Goal: Check status: Check status

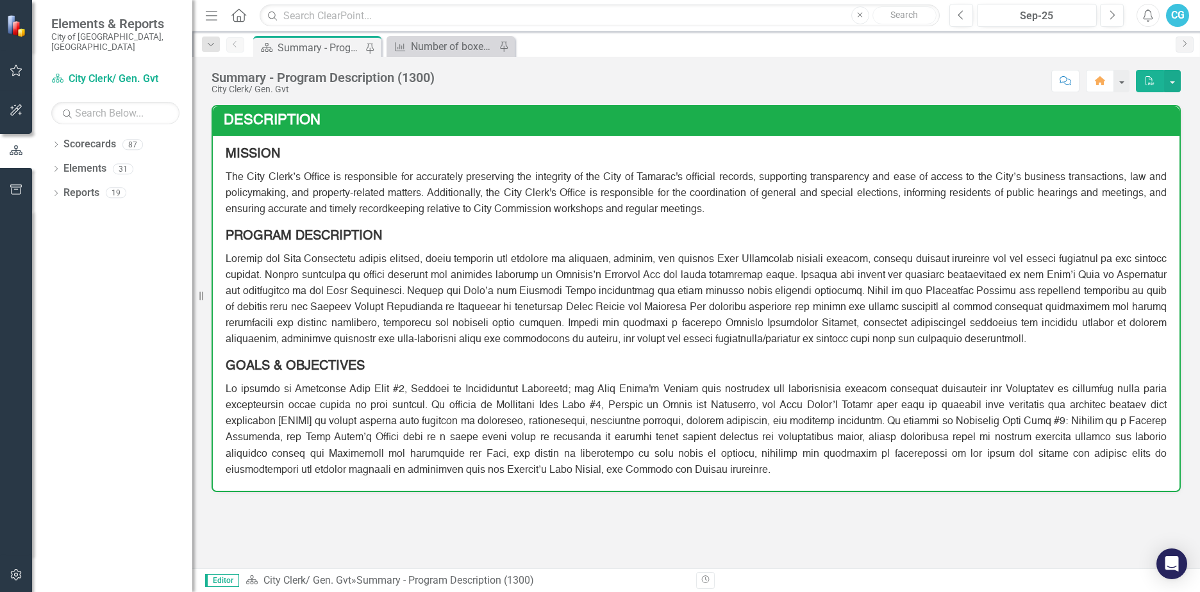
scroll to position [449, 0]
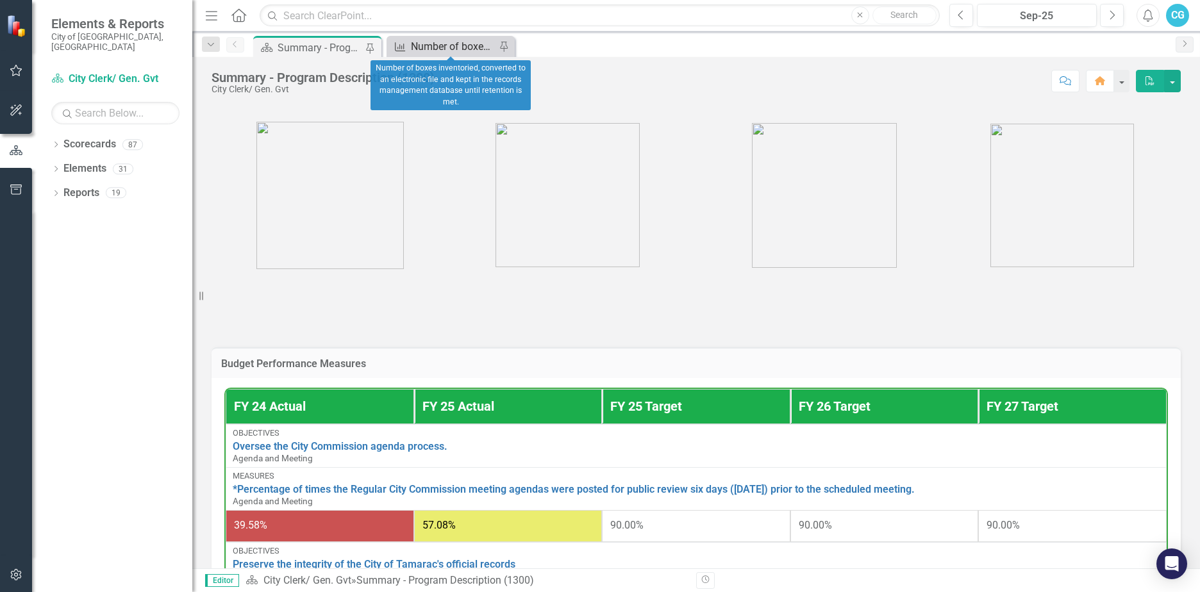
click at [419, 40] on div "Number of boxes inventoried, converted to an electronic file and kept in the re…" at bounding box center [453, 46] width 85 height 16
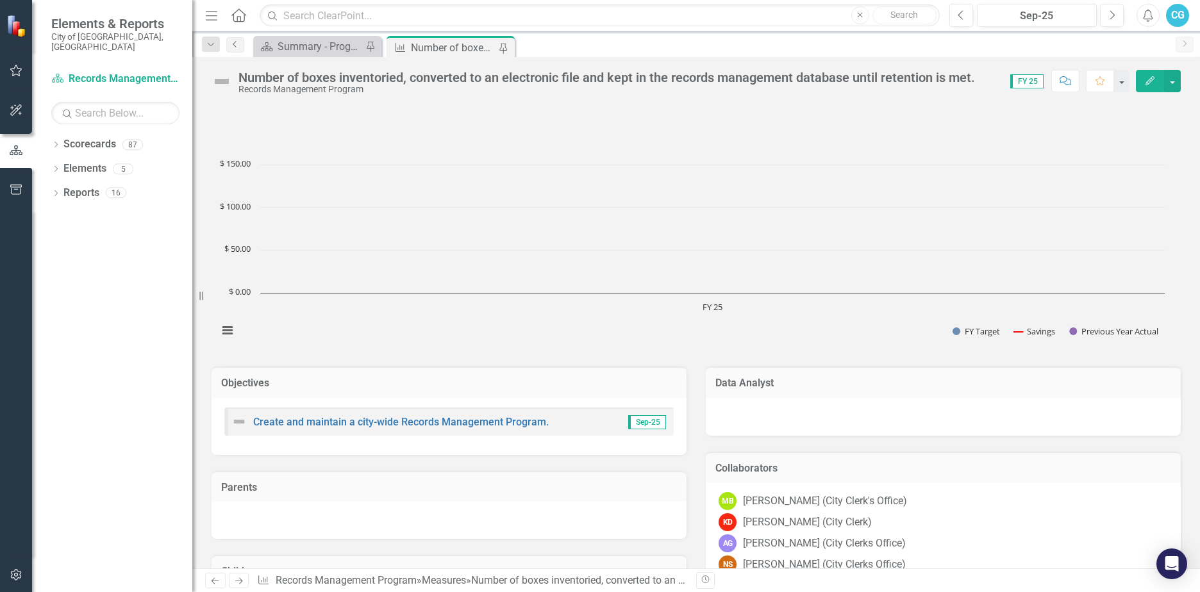
click at [235, 40] on icon "Previous" at bounding box center [235, 44] width 10 height 8
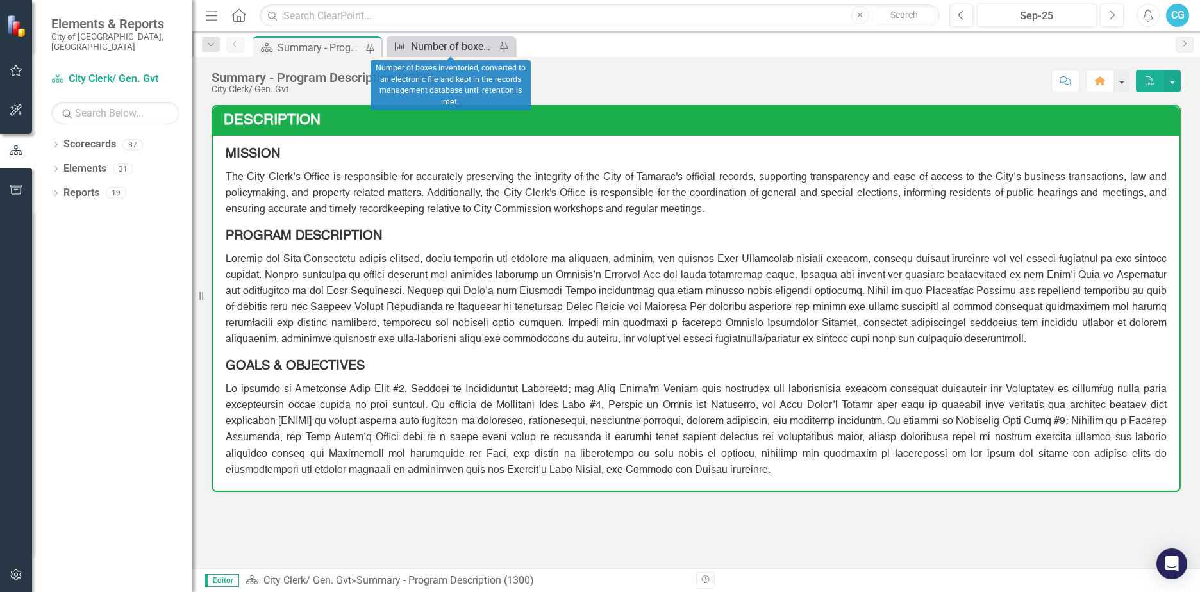
click at [441, 45] on div "Number of boxes inventoried, converted to an electronic file and kept in the re…" at bounding box center [453, 46] width 85 height 16
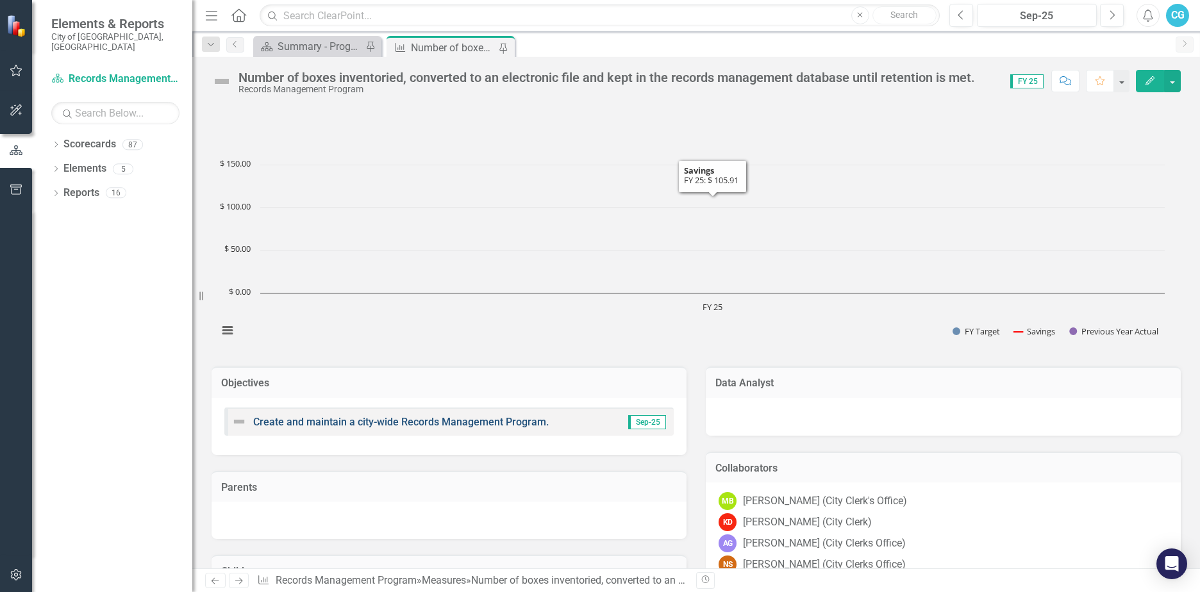
click at [400, 426] on link "Create and maintain a city-wide Records Management Program." at bounding box center [400, 422] width 295 height 12
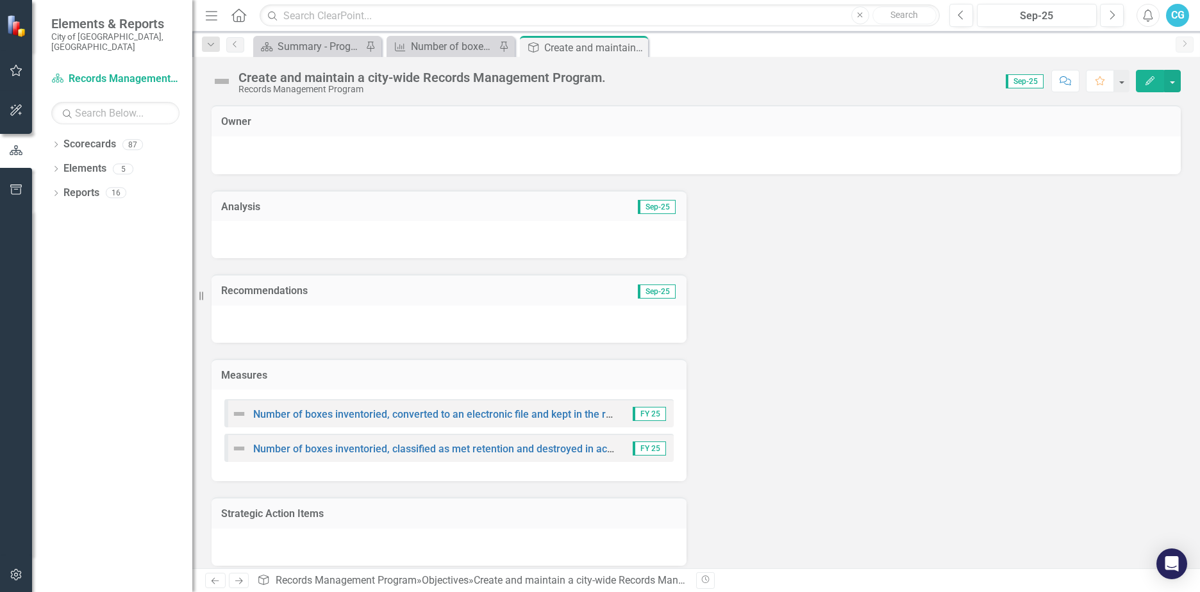
click at [449, 463] on div "Number of boxes inventoried, converted to an electronic file and kept in the re…" at bounding box center [449, 436] width 475 height 92
click at [449, 445] on link "Number of boxes inventoried, classified as met retention and destroyed in accor…" at bounding box center [555, 449] width 604 height 12
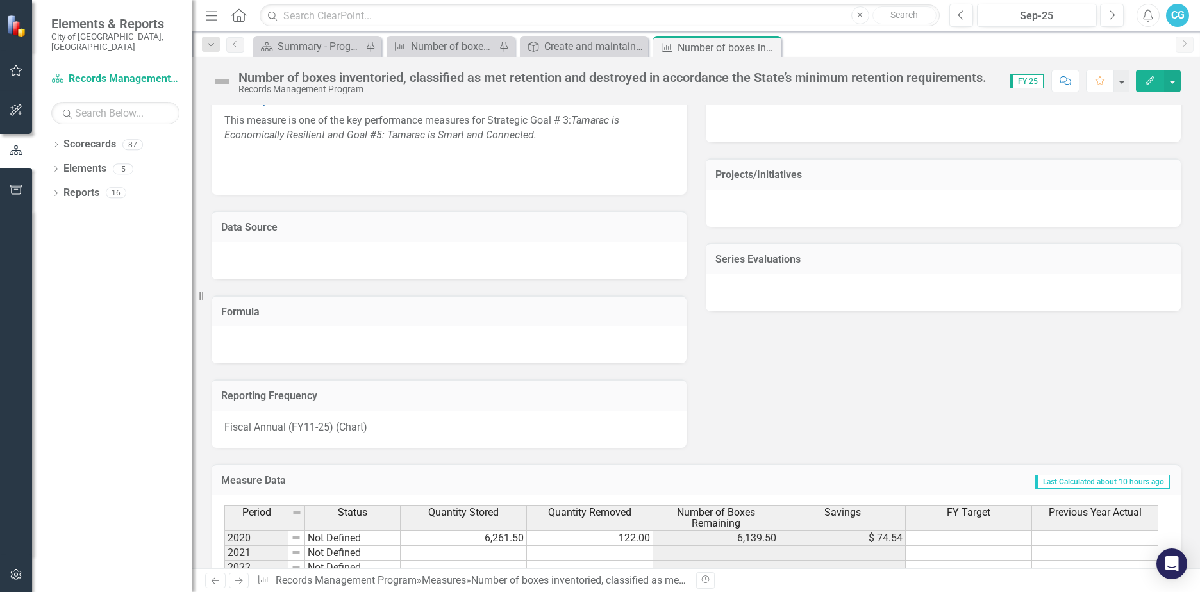
scroll to position [712, 0]
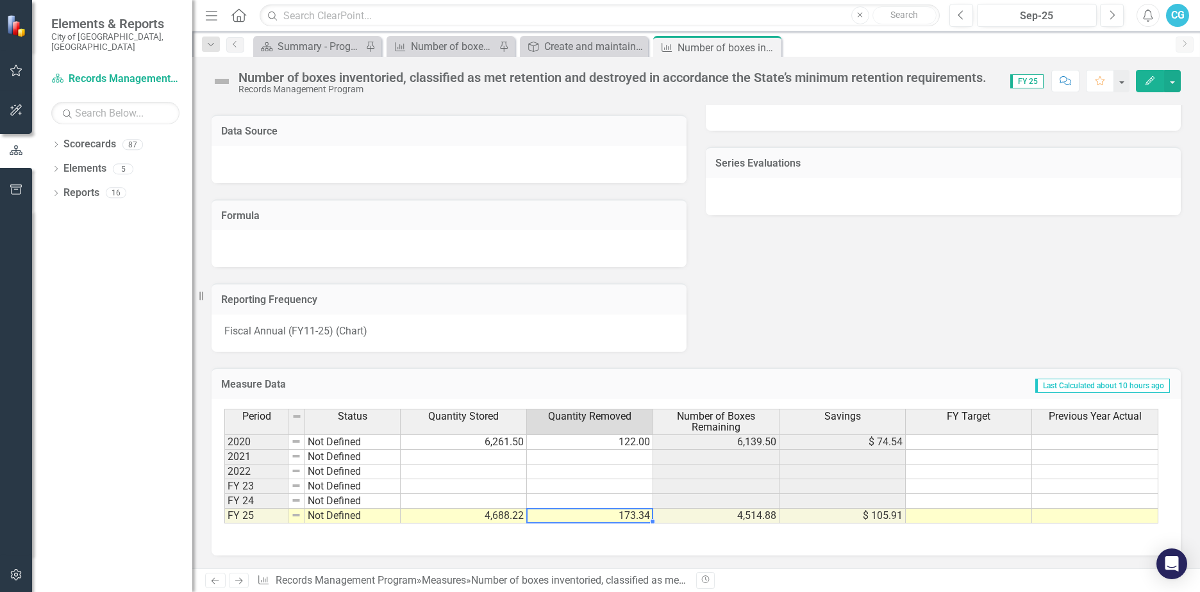
click at [570, 516] on td "173.34" at bounding box center [590, 516] width 126 height 15
click at [549, 541] on div "Period Status Quantity Stored Quantity Removed Number of Boxes Remaining Saving…" at bounding box center [696, 477] width 969 height 156
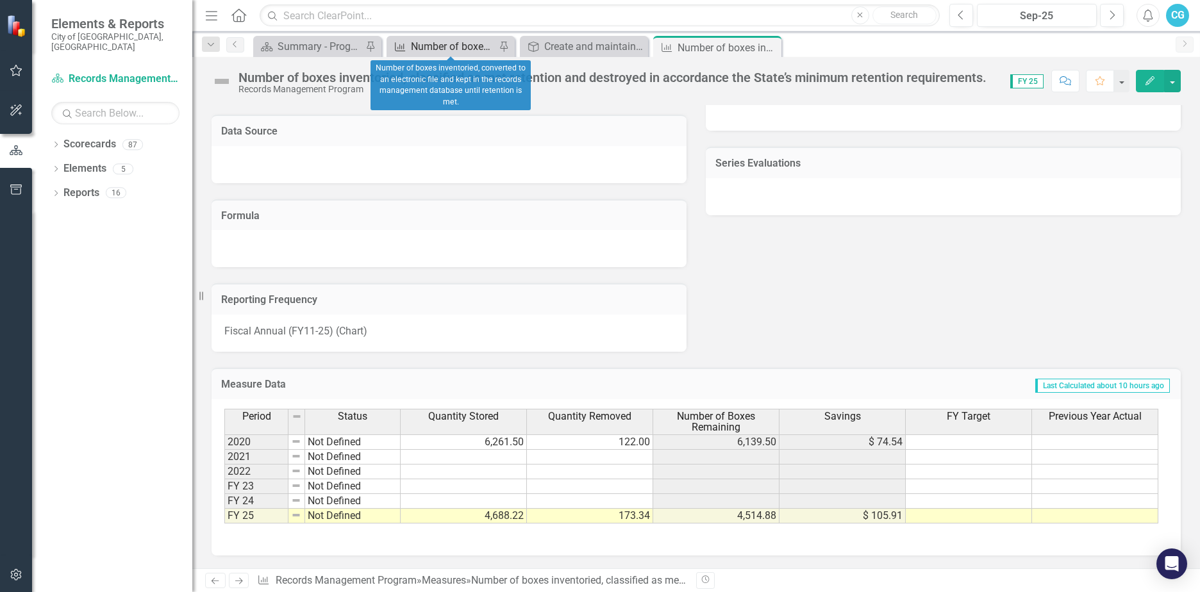
click at [476, 47] on div "Number of boxes inventoried, converted to an electronic file and kept in the re…" at bounding box center [453, 46] width 85 height 16
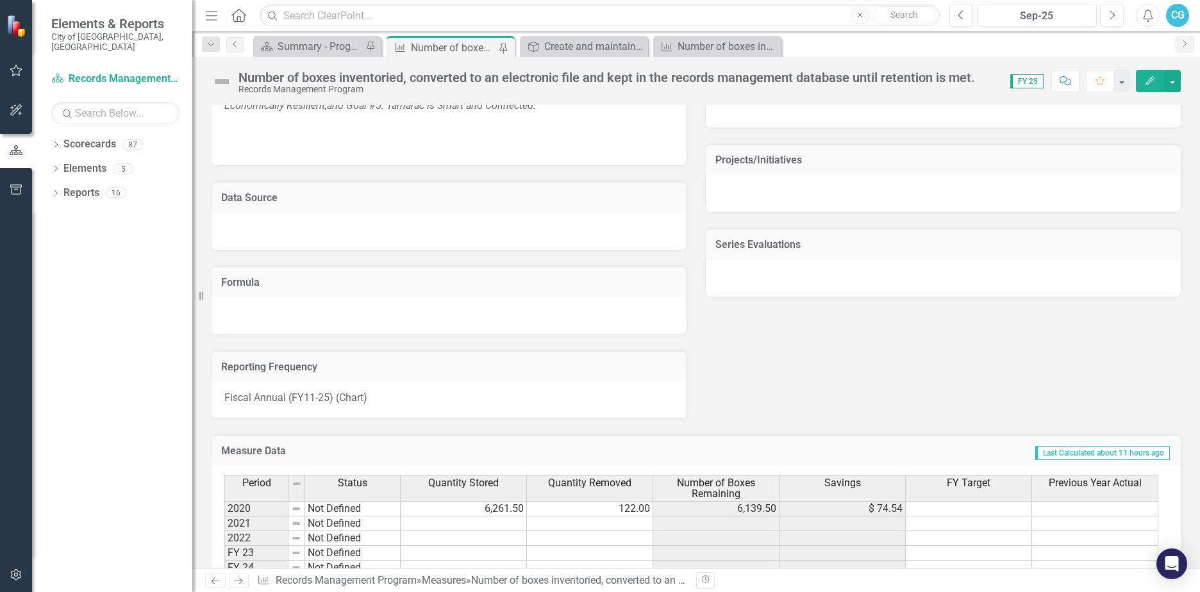
scroll to position [697, 0]
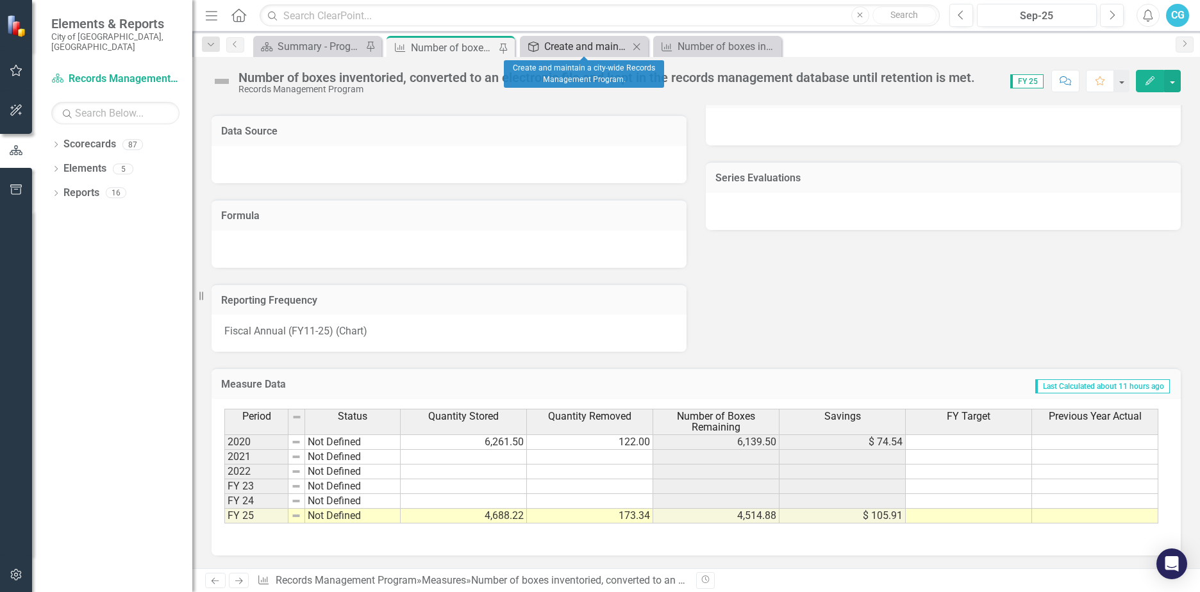
click at [588, 49] on div "Create and maintain a city-wide Records Management Program." at bounding box center [586, 46] width 85 height 16
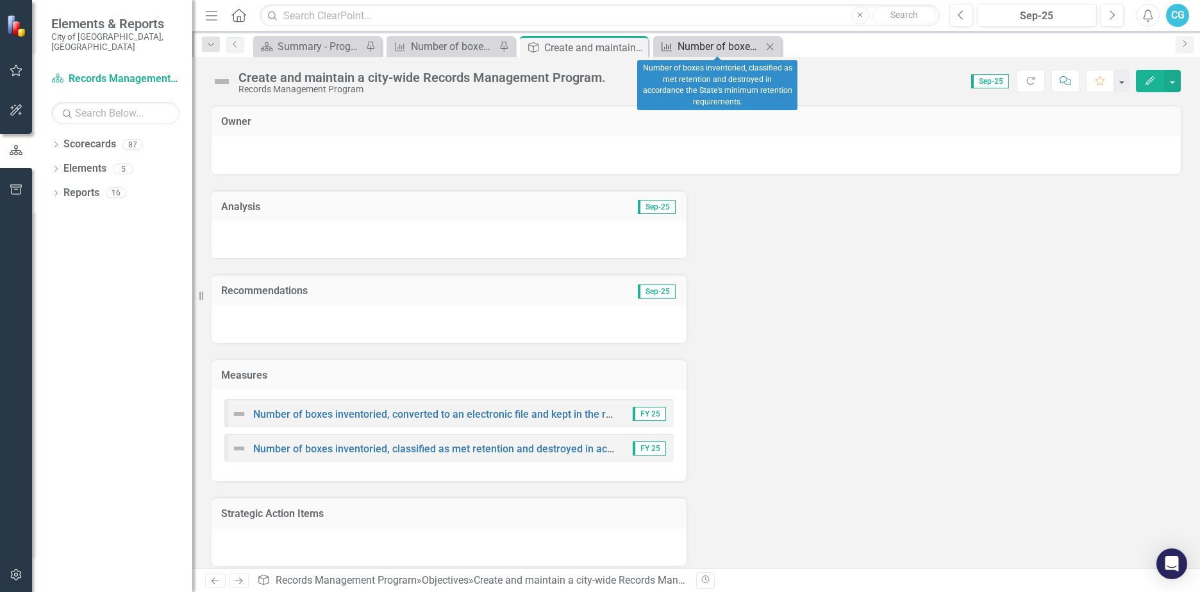
click at [673, 49] on icon "Measure" at bounding box center [666, 47] width 13 height 10
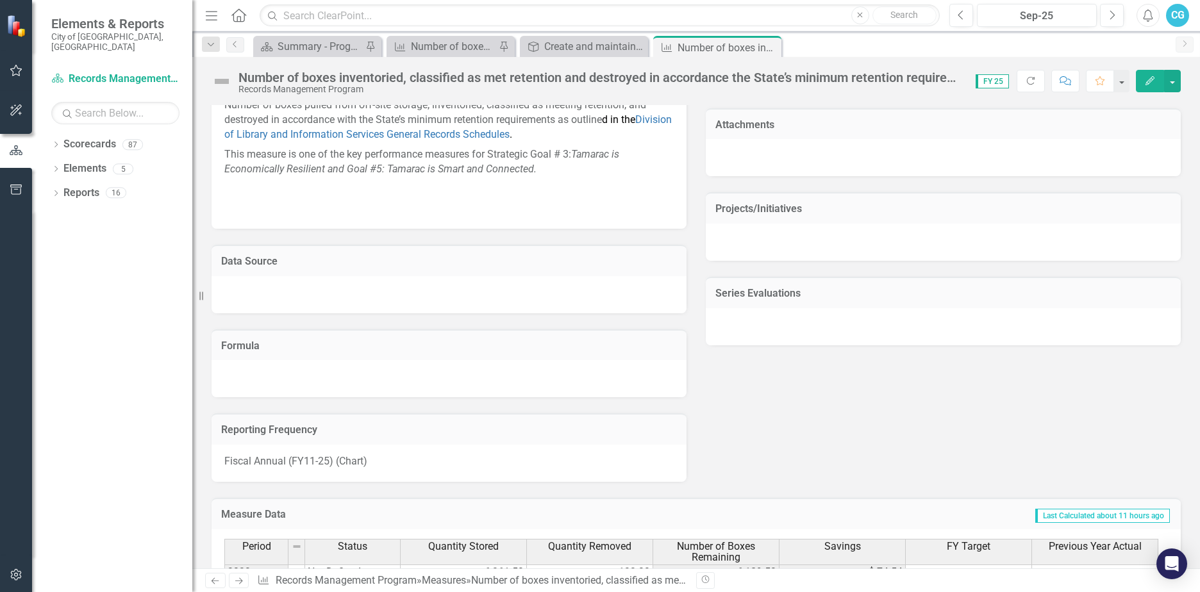
scroll to position [712, 0]
